Goal: Task Accomplishment & Management: Complete application form

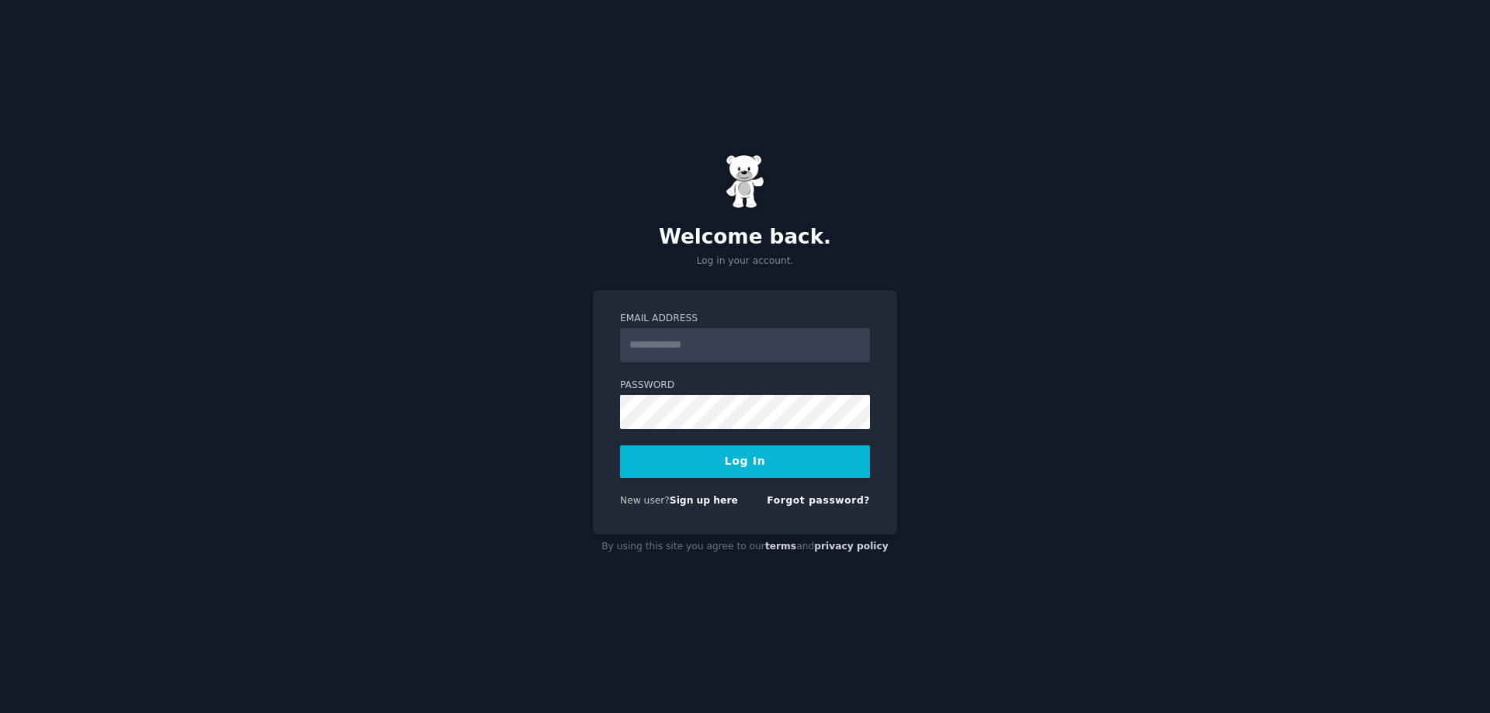
click at [703, 511] on div "New user? Sign up here Forgot password?" at bounding box center [745, 503] width 250 height 19
click at [703, 504] on link "Sign up here" at bounding box center [704, 500] width 68 height 11
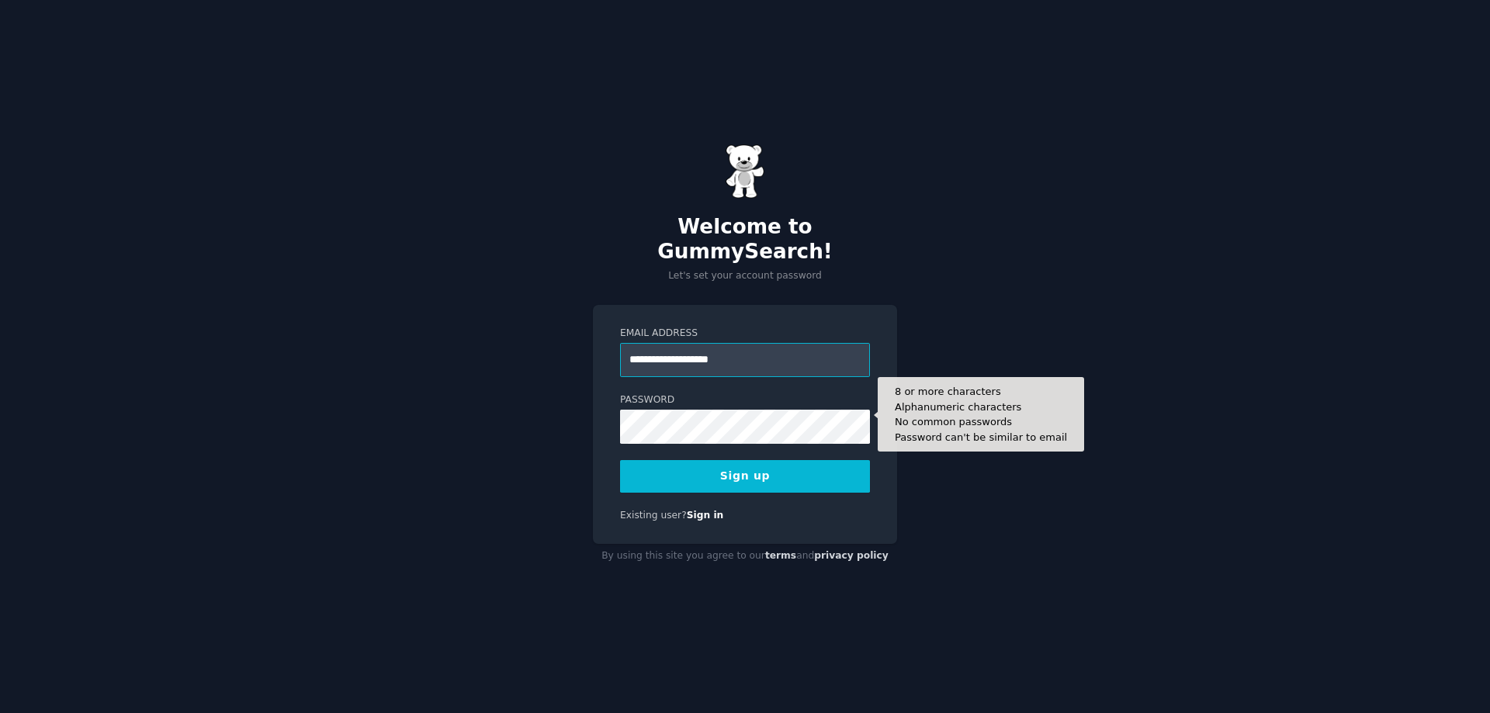
type input "**********"
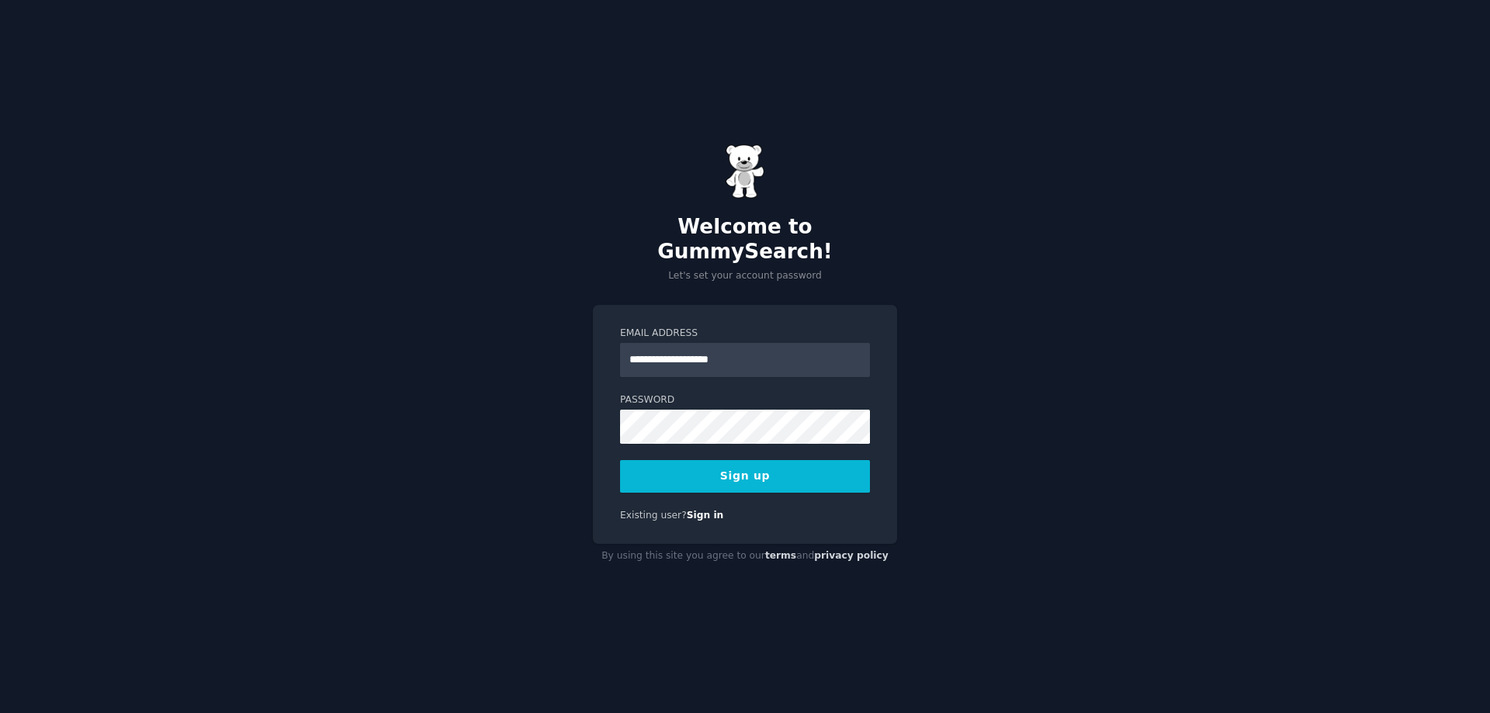
click at [747, 460] on button "Sign up" at bounding box center [745, 476] width 250 height 33
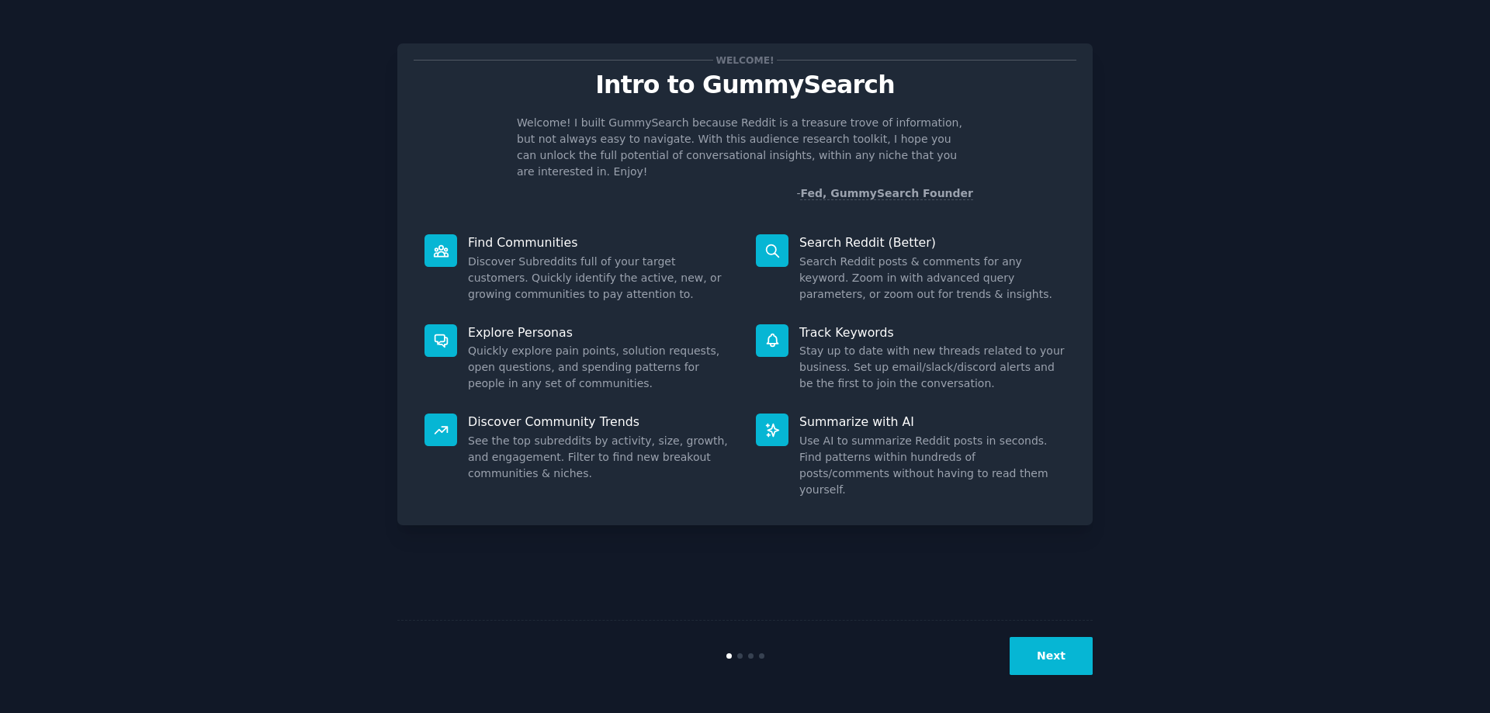
click at [1064, 650] on button "Next" at bounding box center [1051, 656] width 83 height 38
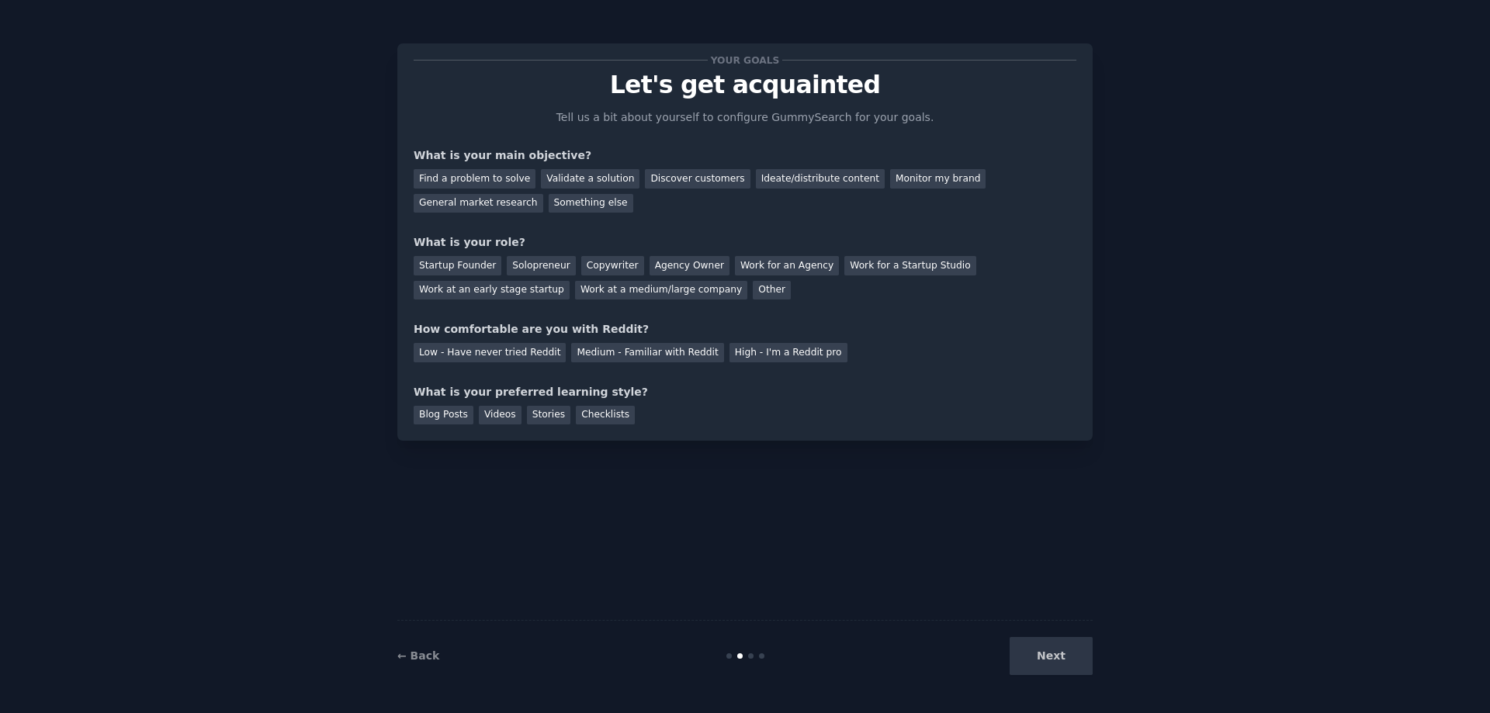
click at [1038, 659] on div "Next" at bounding box center [977, 656] width 232 height 38
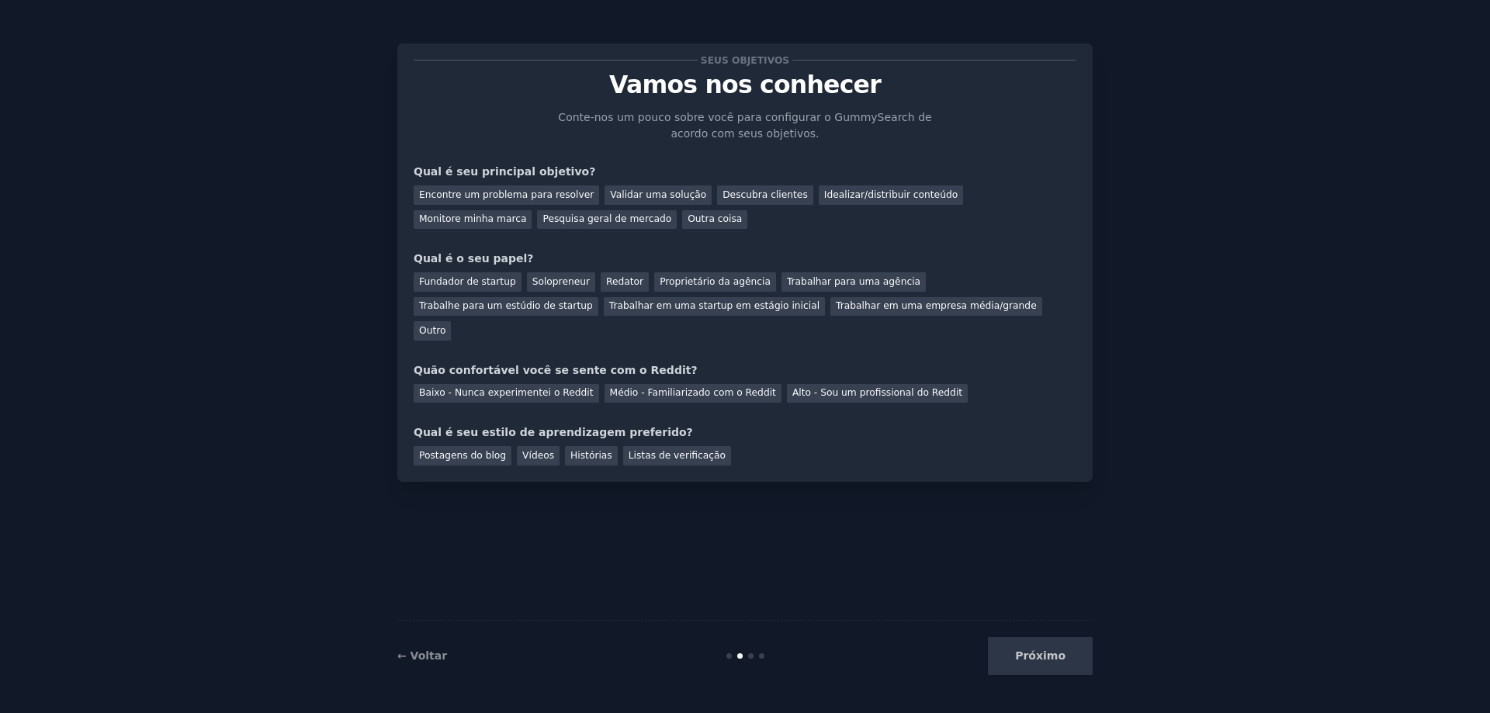
click at [846, 425] on div "Qual é seu estilo de aprendizagem preferido?" at bounding box center [745, 433] width 663 height 16
click at [496, 192] on font "Encontre um problema para resolver" at bounding box center [506, 194] width 175 height 11
click at [836, 304] on font "Trabalhar em uma empresa média/grande" at bounding box center [936, 305] width 201 height 11
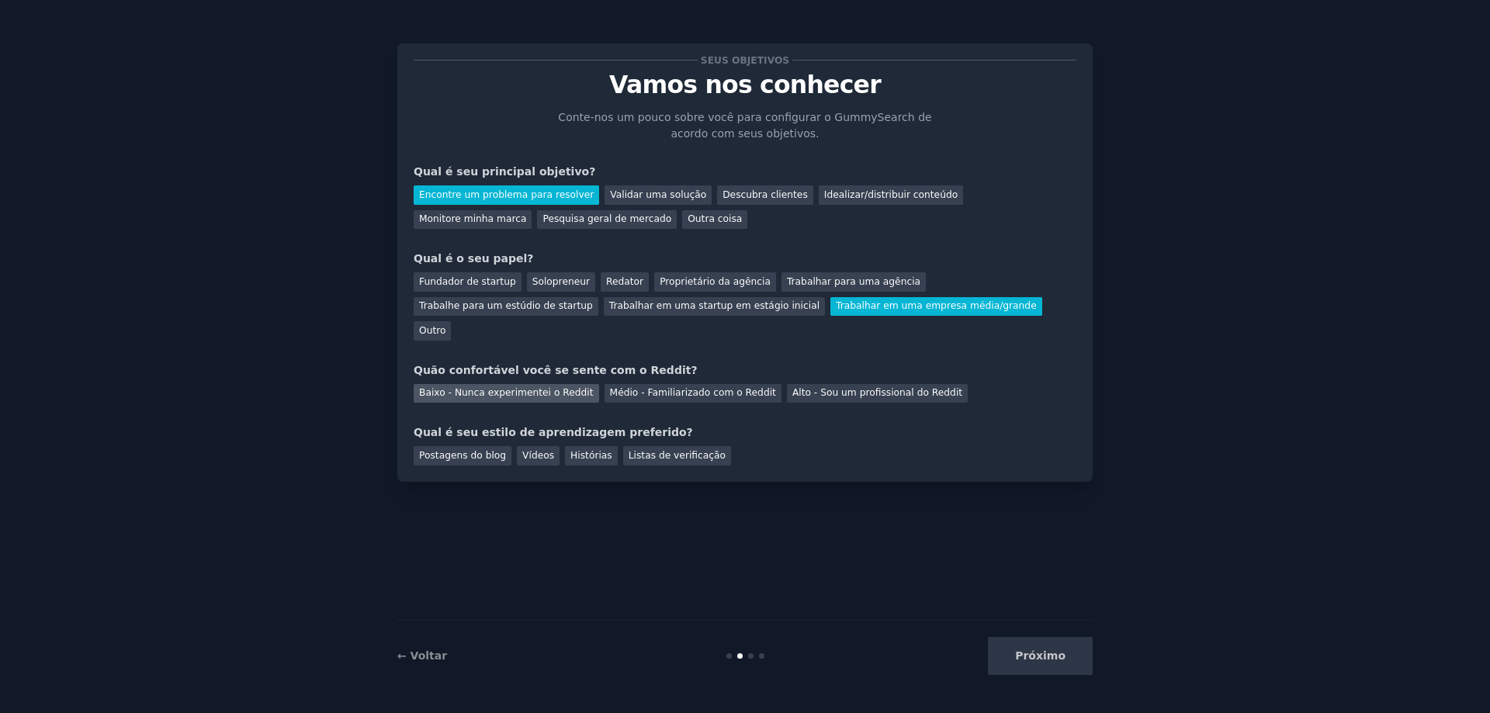
click at [517, 387] on font "Baixo - Nunca experimentei o Reddit" at bounding box center [506, 392] width 175 height 11
click at [522, 450] on font "Vídeos" at bounding box center [538, 455] width 32 height 11
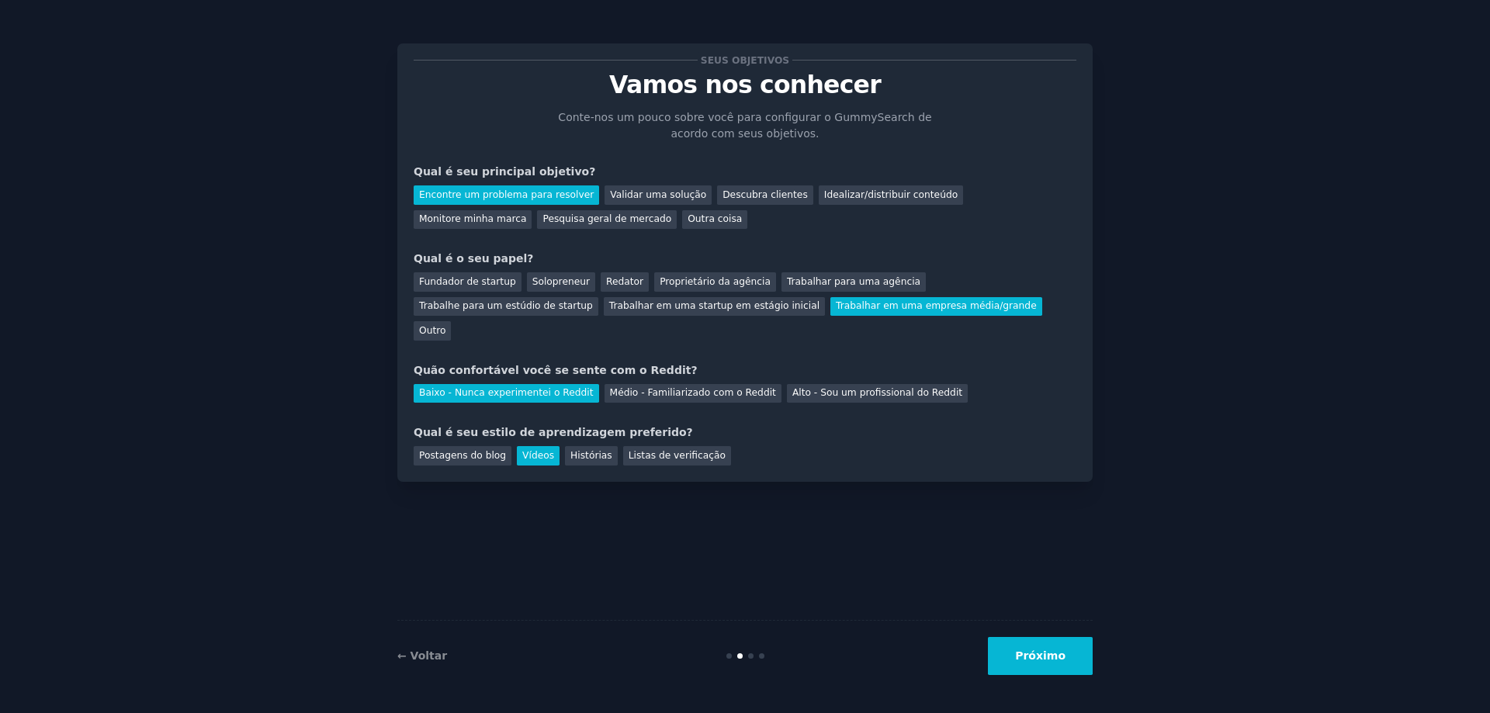
click at [1063, 653] on font "Próximo" at bounding box center [1040, 656] width 50 height 12
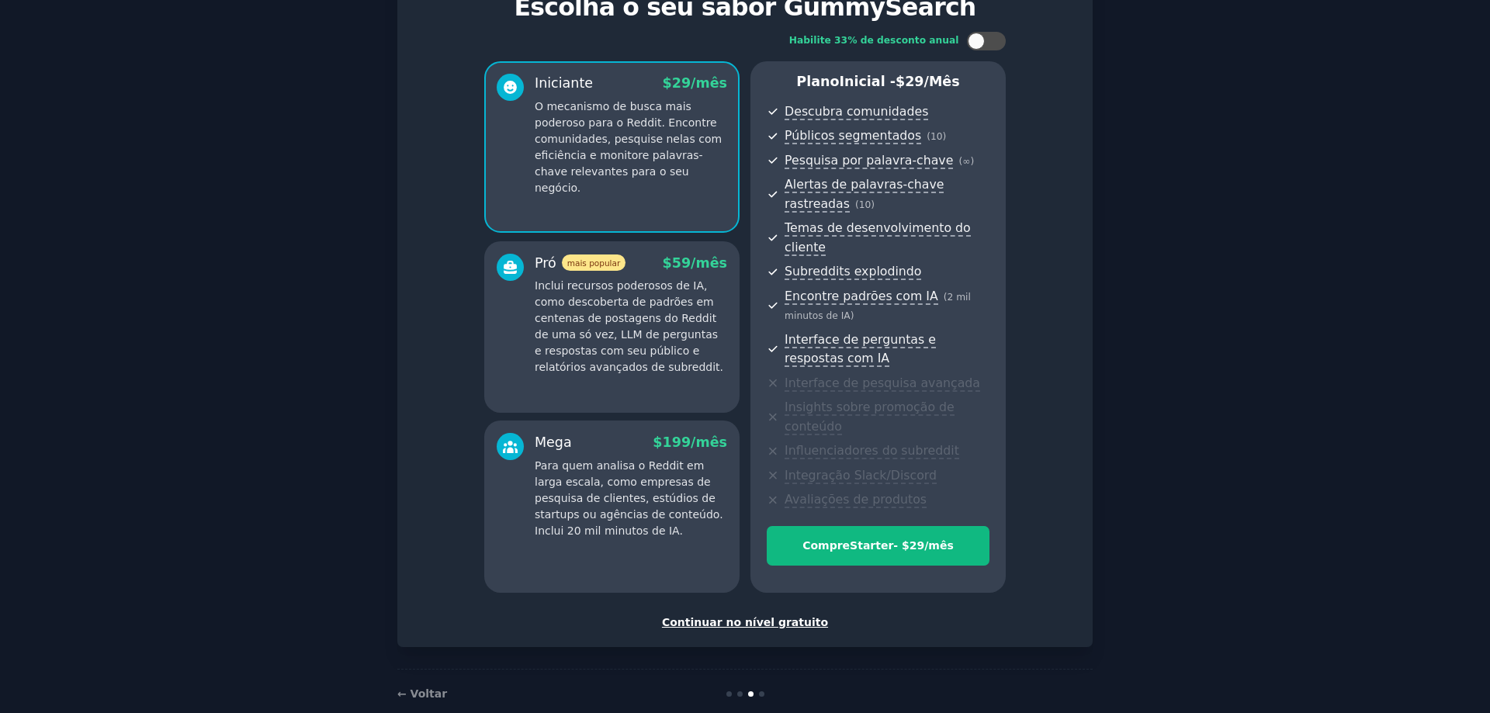
scroll to position [85, 0]
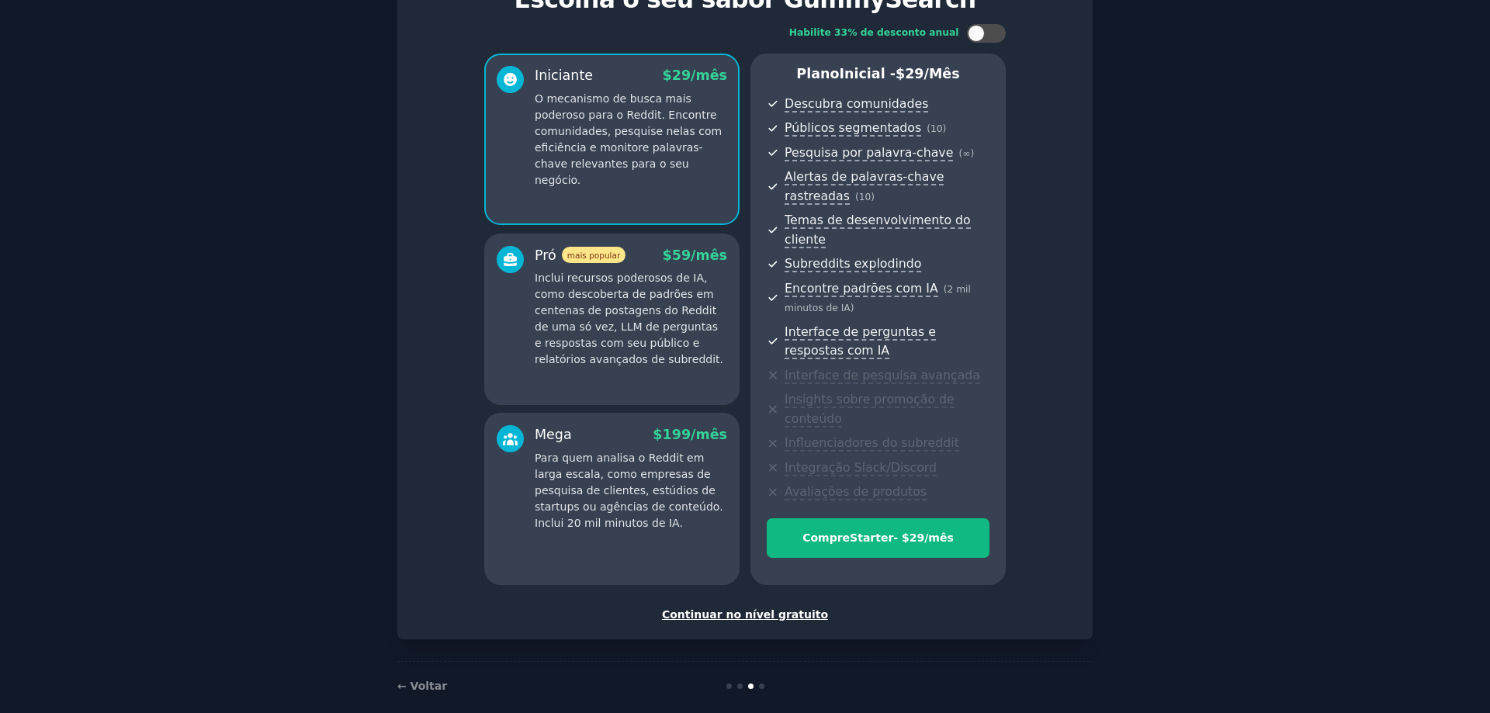
click at [765, 608] on font "Continuar no nível gratuito" at bounding box center [745, 614] width 166 height 12
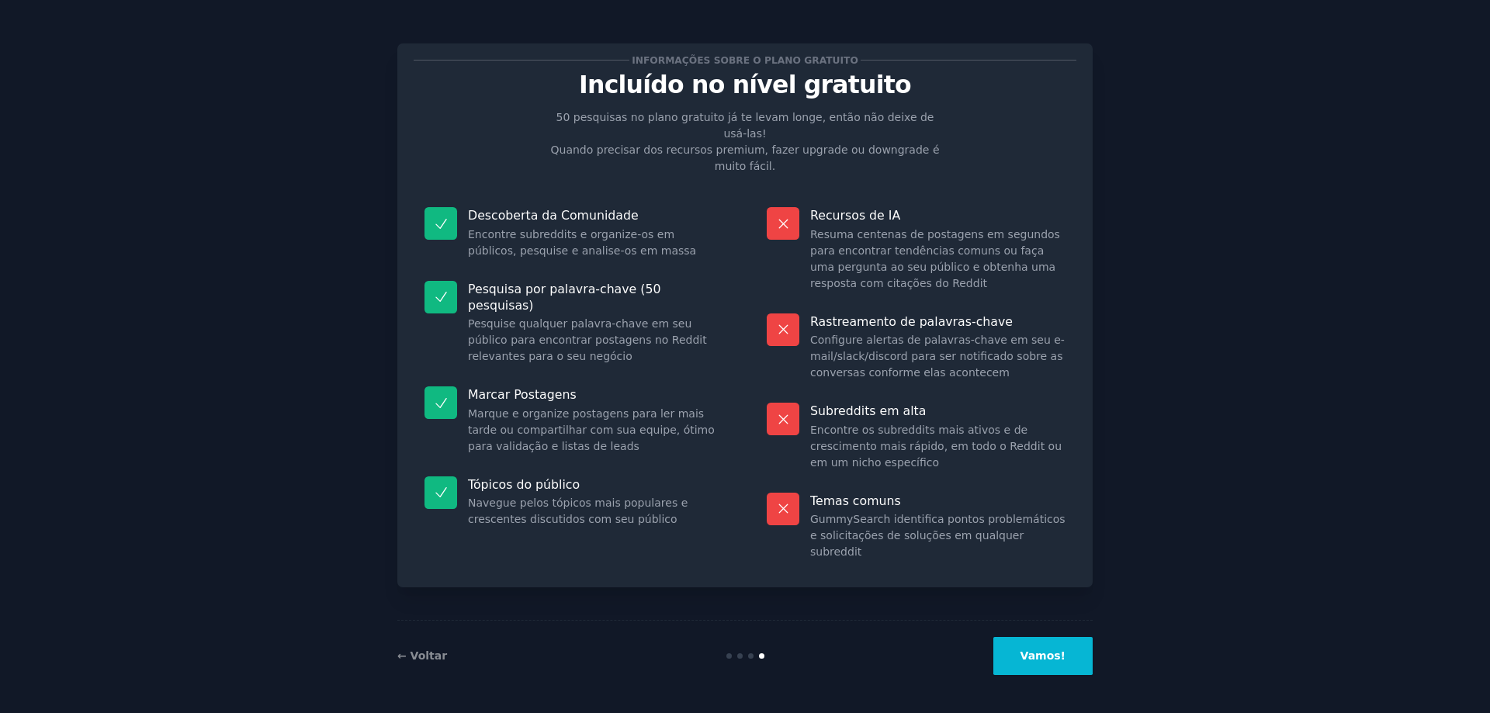
click at [1064, 660] on font "Vamos!" at bounding box center [1043, 656] width 45 height 12
